Goal: Task Accomplishment & Management: Complete application form

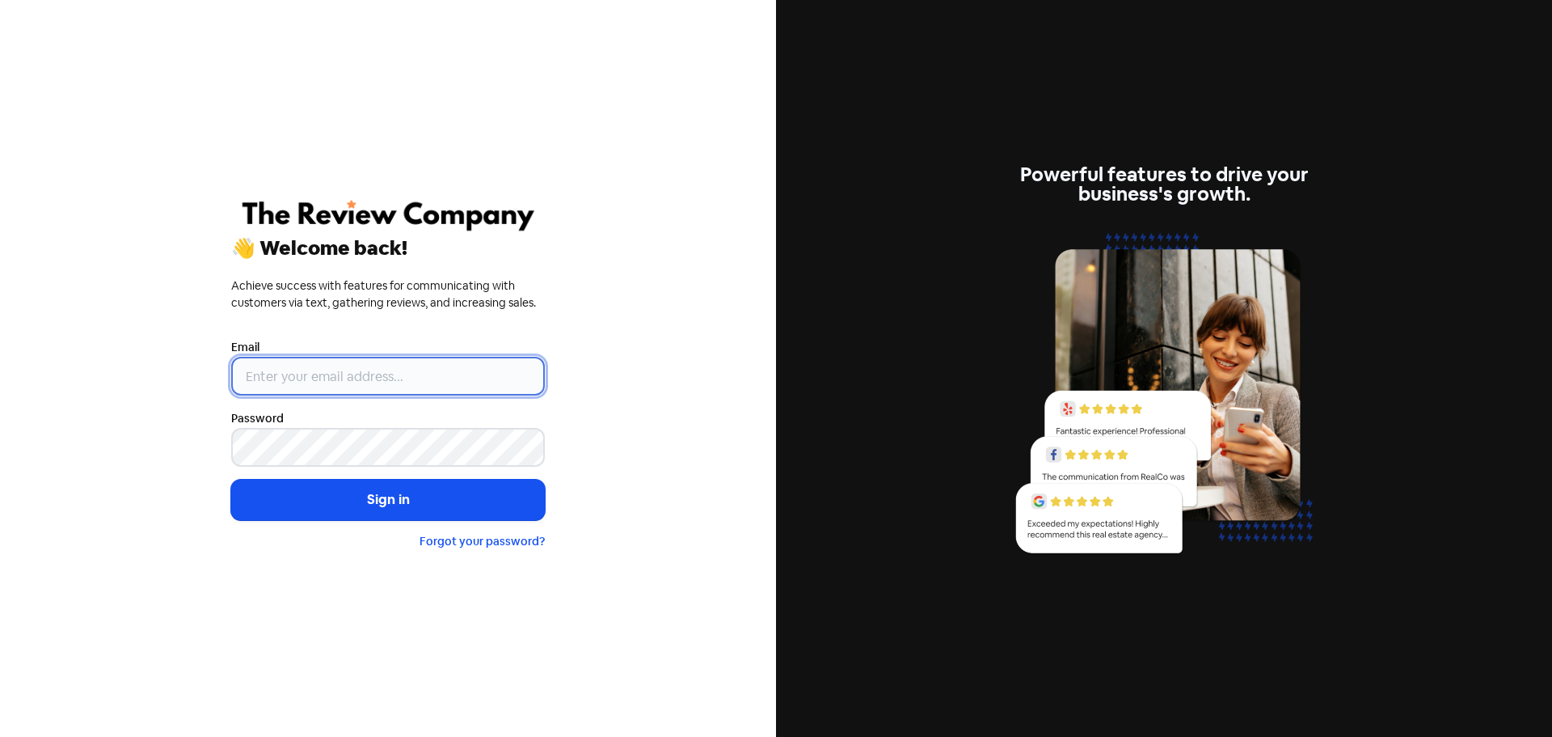
click at [442, 363] on input "email" at bounding box center [388, 376] width 314 height 39
type input "[PERSON_NAME][EMAIL_ADDRESS][DOMAIN_NAME]"
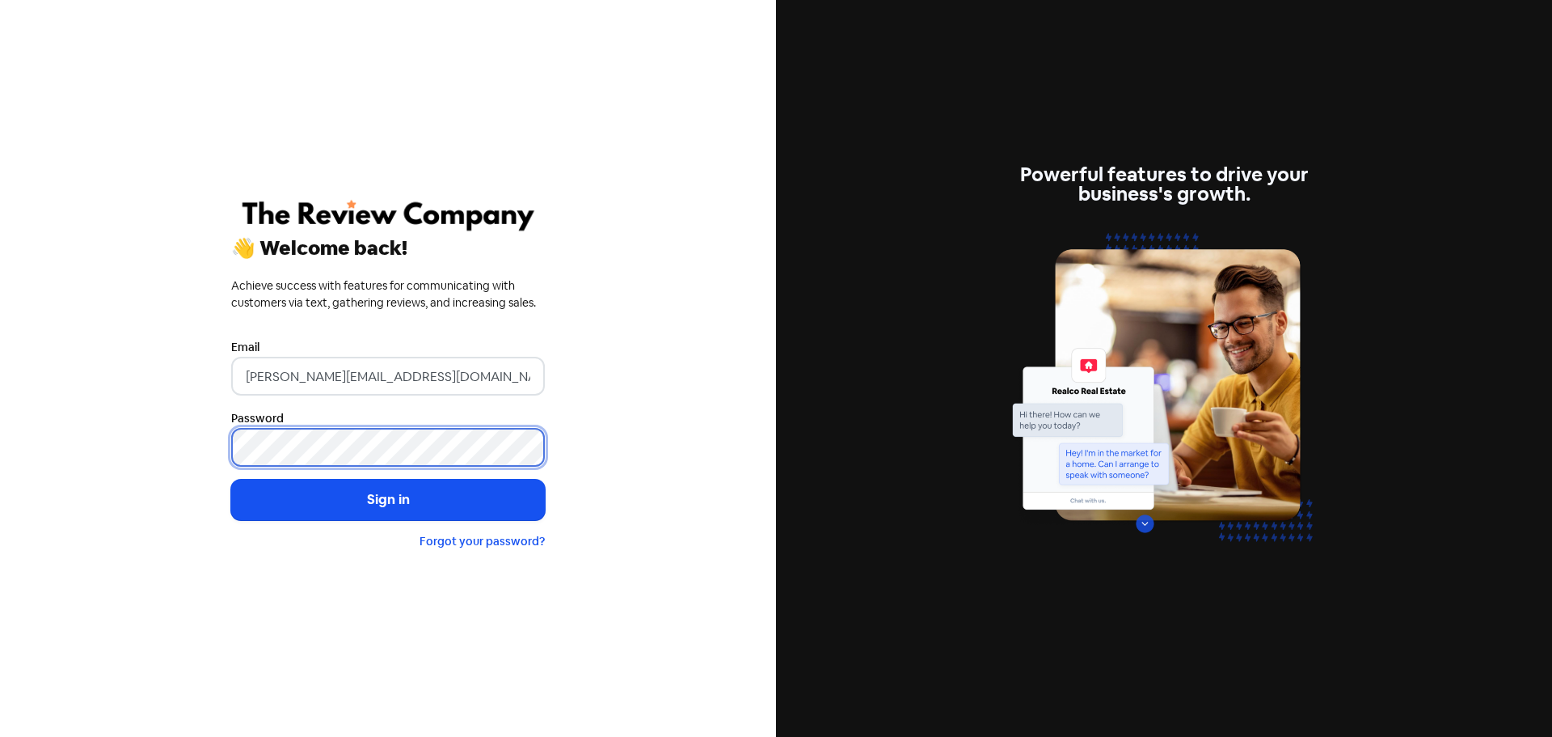
click at [231, 479] on button "Sign in" at bounding box center [388, 499] width 314 height 40
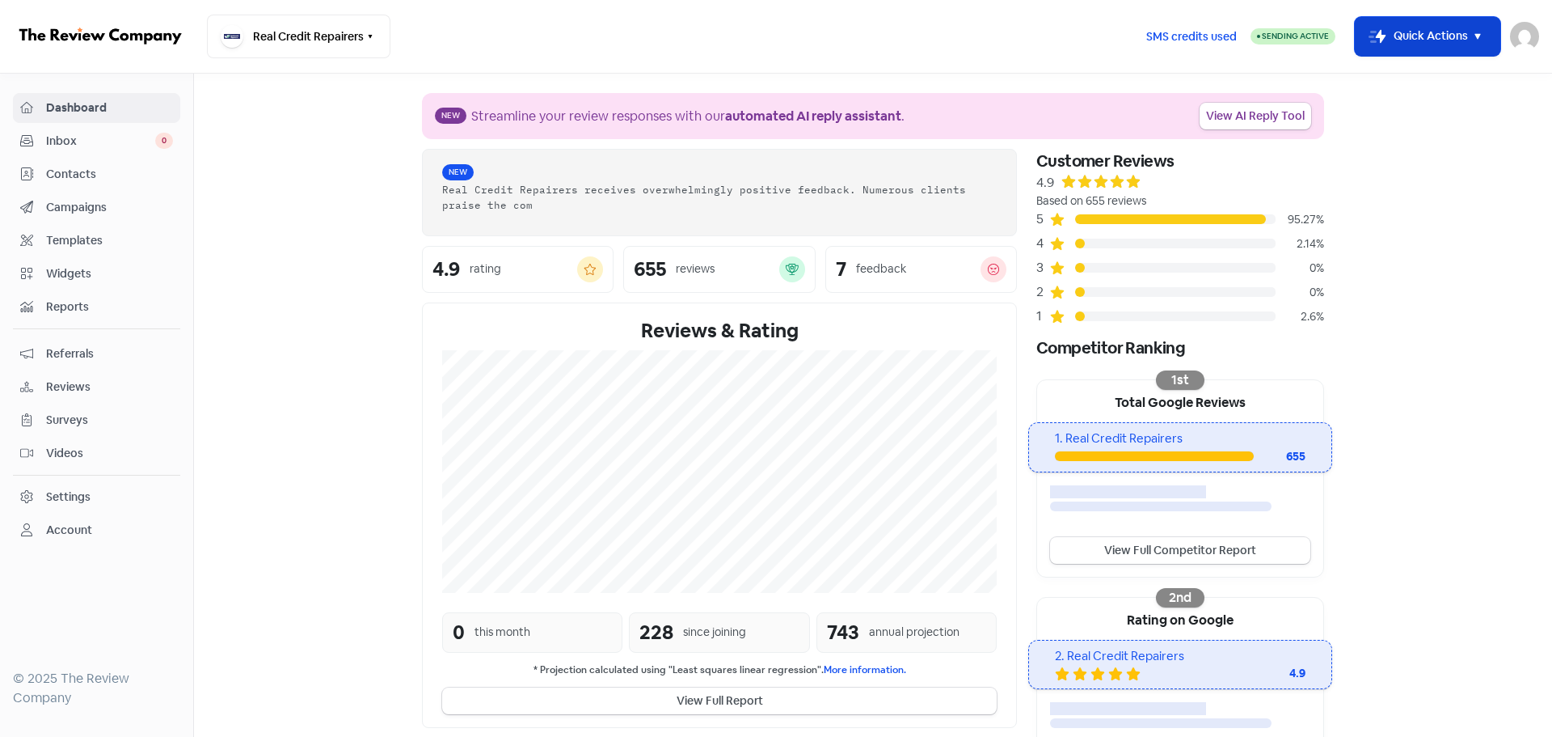
drag, startPoint x: 1431, startPoint y: 36, endPoint x: 1427, endPoint y: 46, distance: 10.5
click at [1431, 36] on button "Icon For Thunder-move Quick Actions" at bounding box center [1428, 36] width 146 height 39
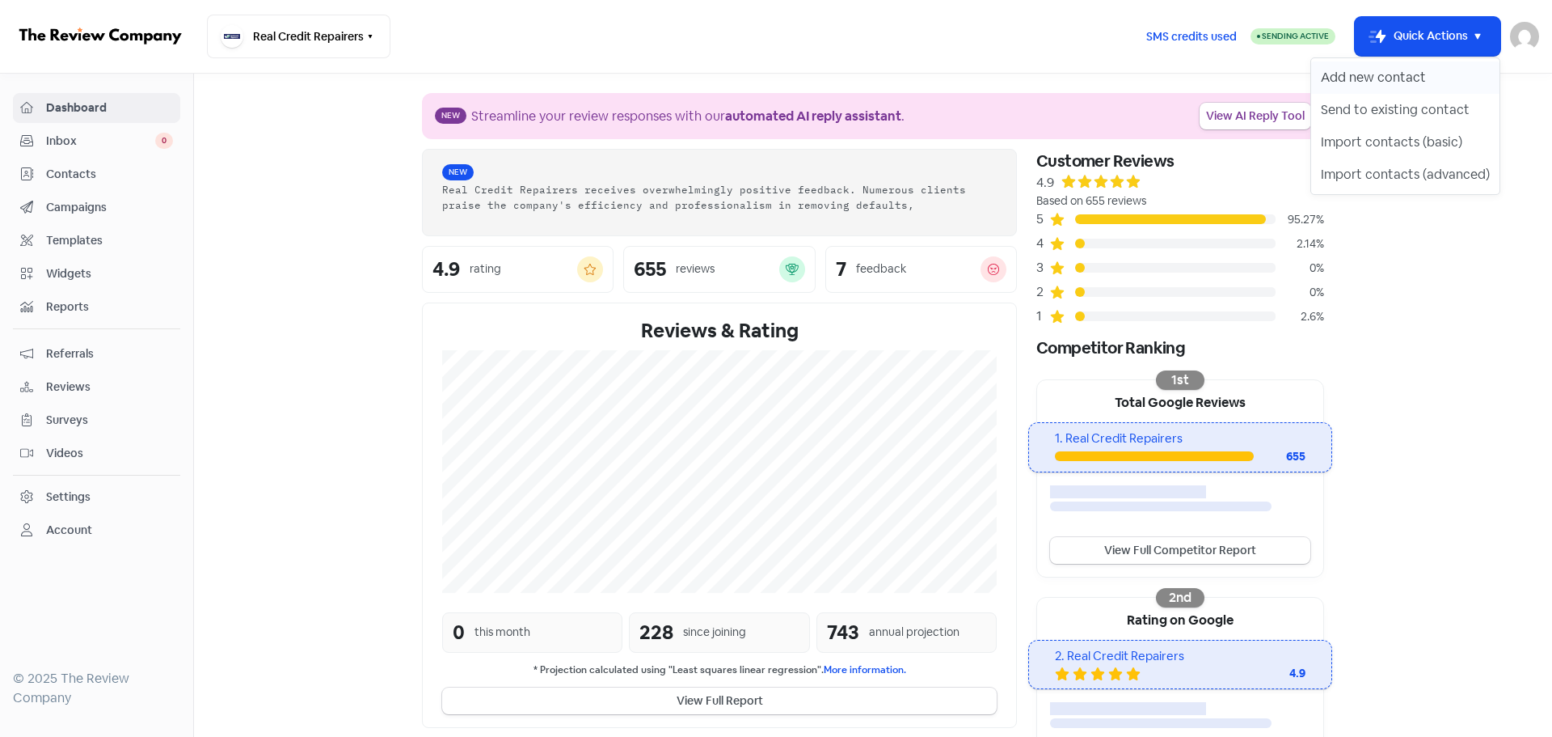
click at [1345, 86] on button "Add new contact" at bounding box center [1406, 77] width 188 height 32
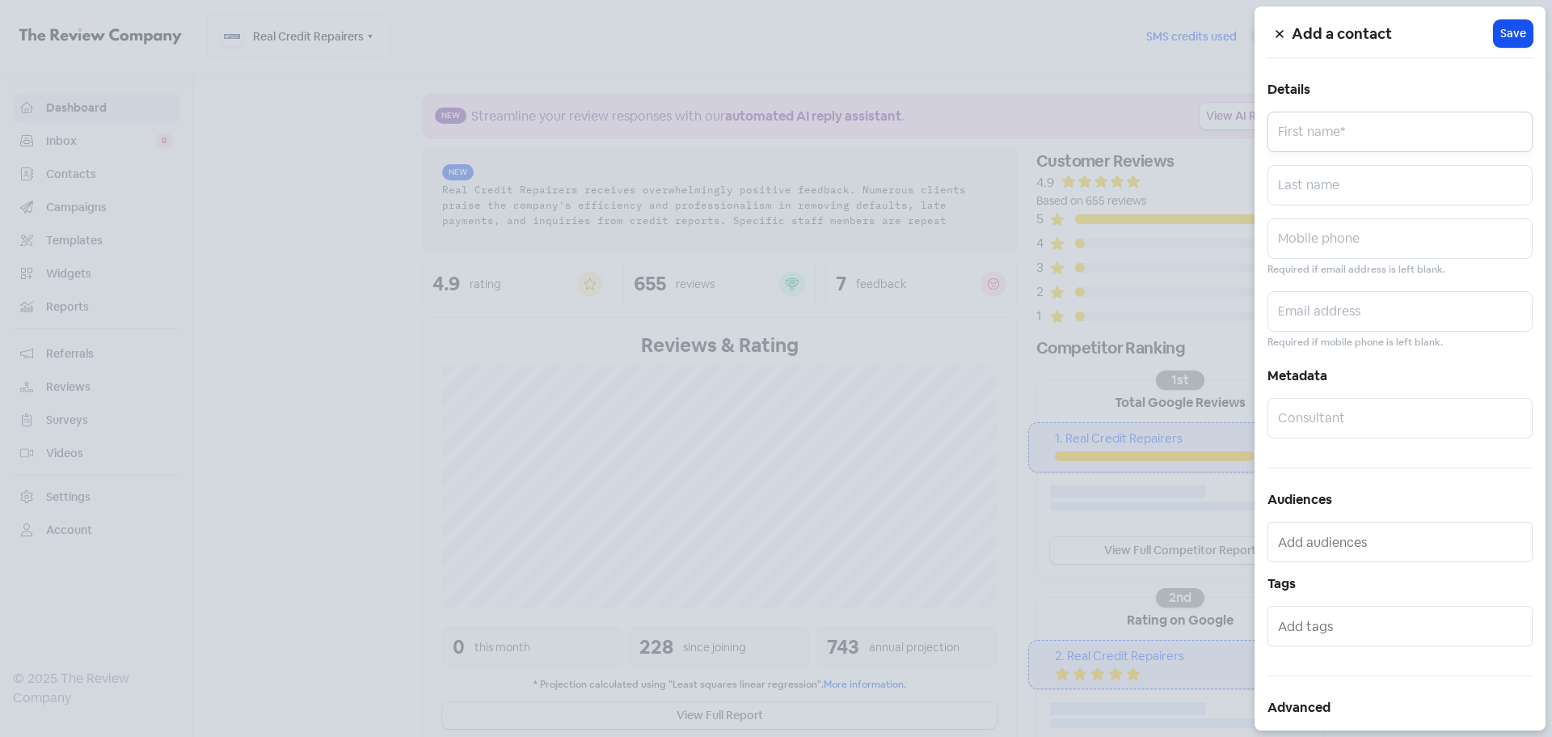
click at [1330, 137] on input "text" at bounding box center [1400, 132] width 265 height 40
paste input "PARIS GALOMBIK"
click at [1336, 137] on input "PARIS GALOMBIK" at bounding box center [1400, 132] width 265 height 40
type input "[GEOGRAPHIC_DATA]"
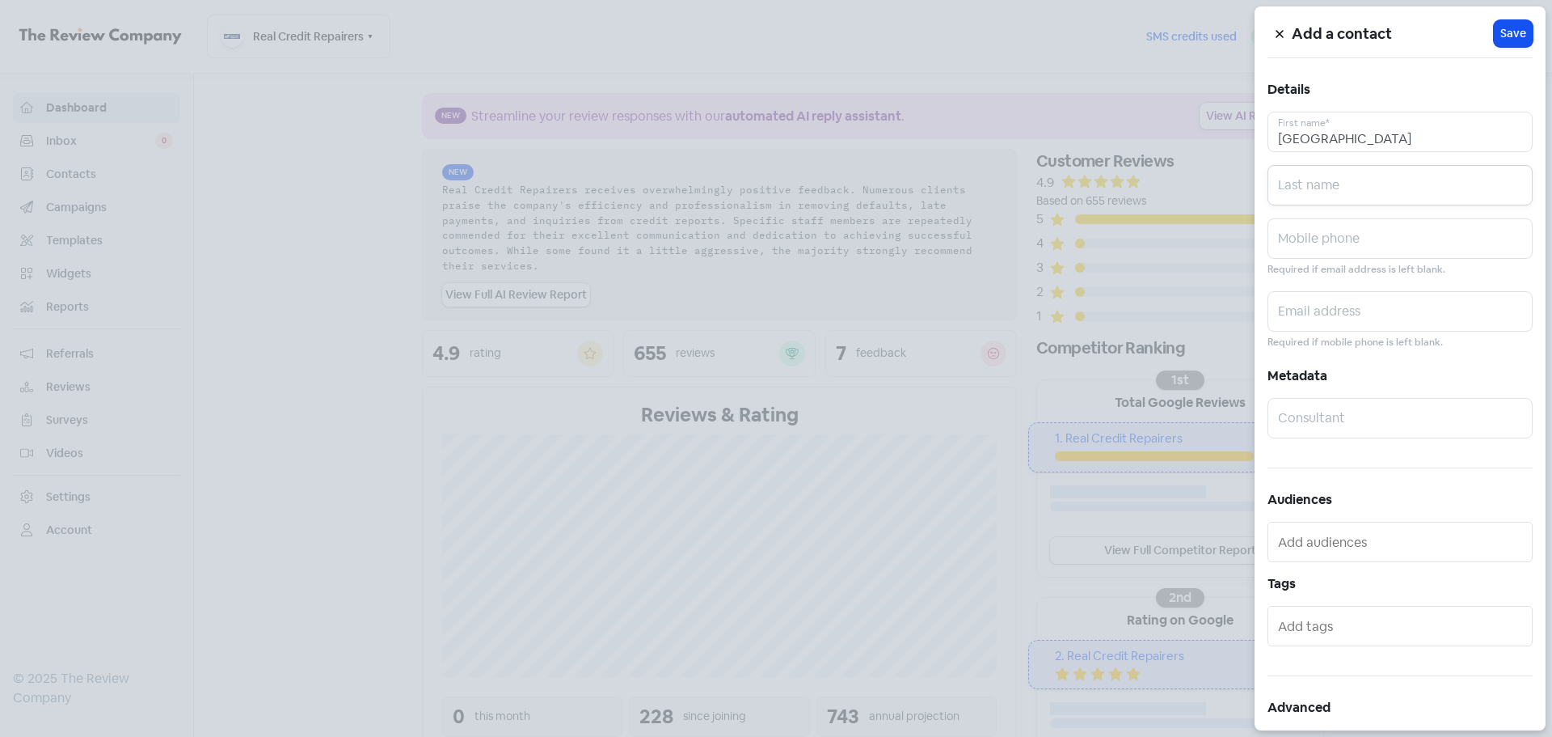
paste input "GALOMBIK"
type input "GALOMBIK"
paste input "0414690119"
type input "0414690119"
paste input "[EMAIL_ADDRESS][DOMAIN_NAME]"
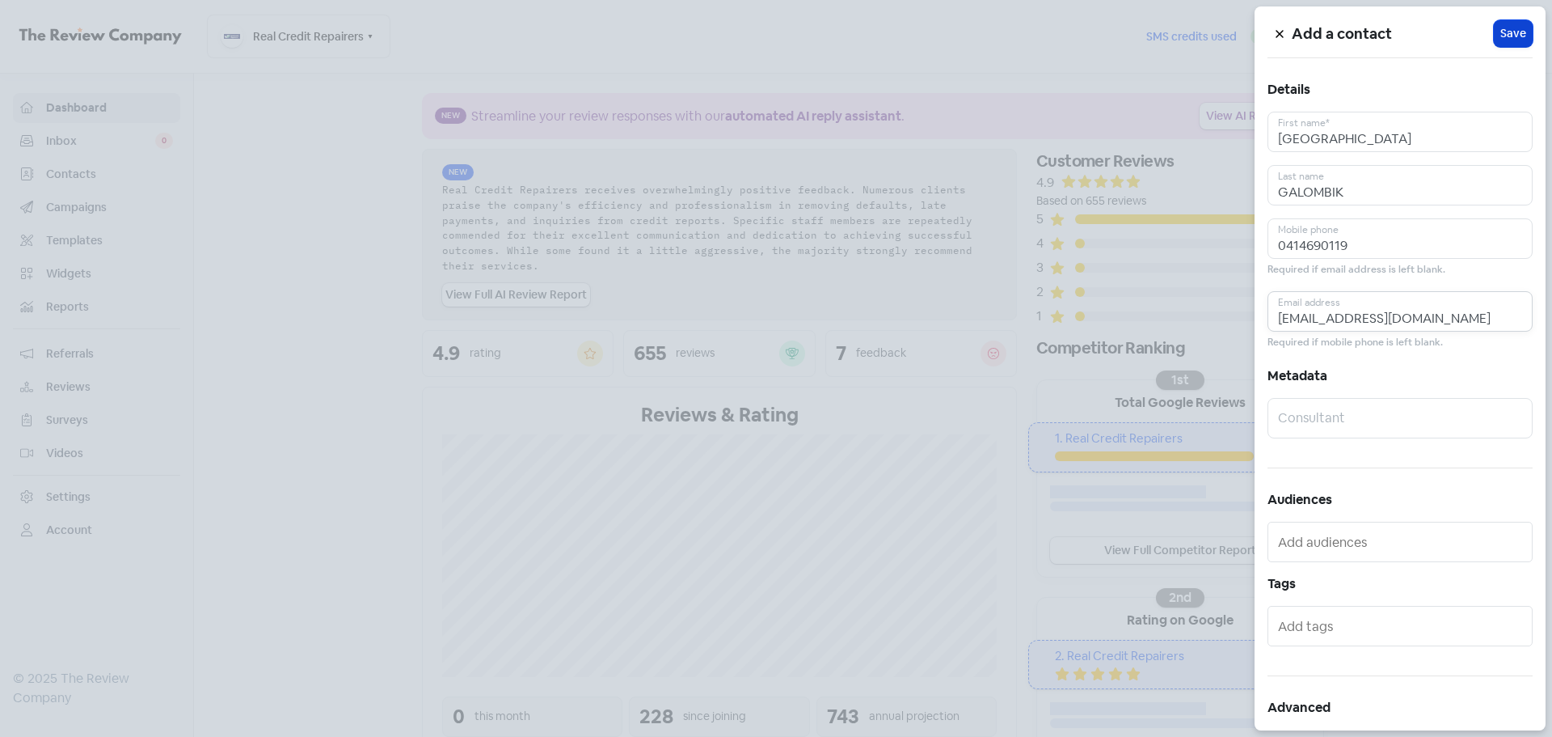
type input "[EMAIL_ADDRESS][DOMAIN_NAME]"
click at [1501, 40] on span "Save" at bounding box center [1514, 33] width 26 height 17
